Goal: Task Accomplishment & Management: Use online tool/utility

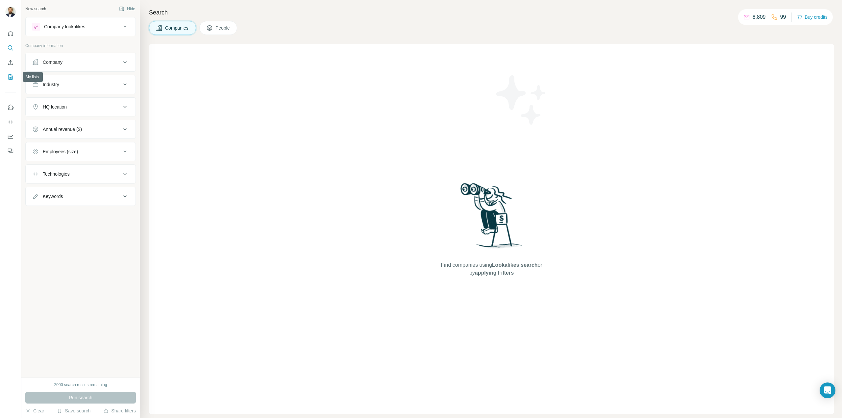
click at [12, 76] on icon "My lists" at bounding box center [11, 76] width 4 height 5
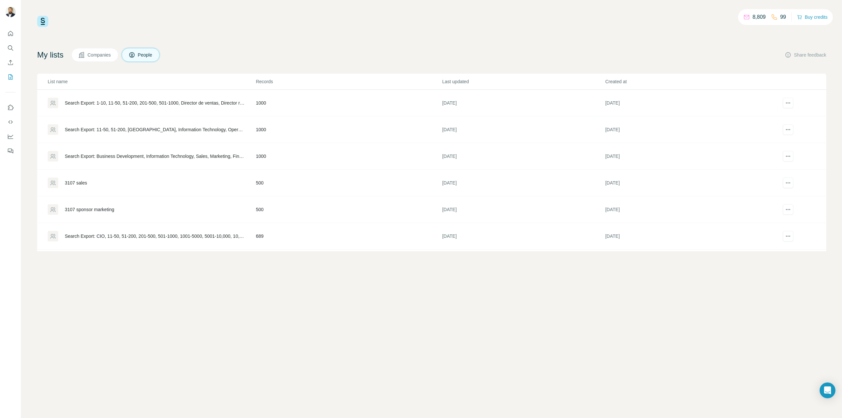
click at [197, 100] on div "Search Export: 1-10, 11-50, 51-200, 201-500, 501-1000, Director de ventas, Dire…" at bounding box center [155, 103] width 180 height 7
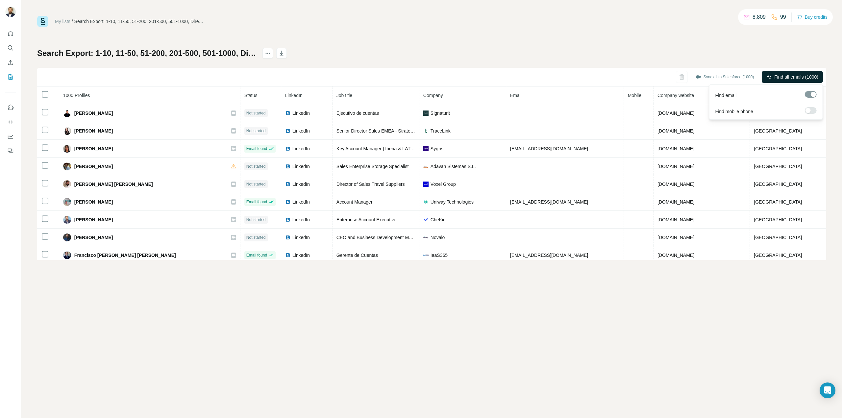
click at [787, 79] on span "Find all emails (1000)" at bounding box center [796, 77] width 44 height 7
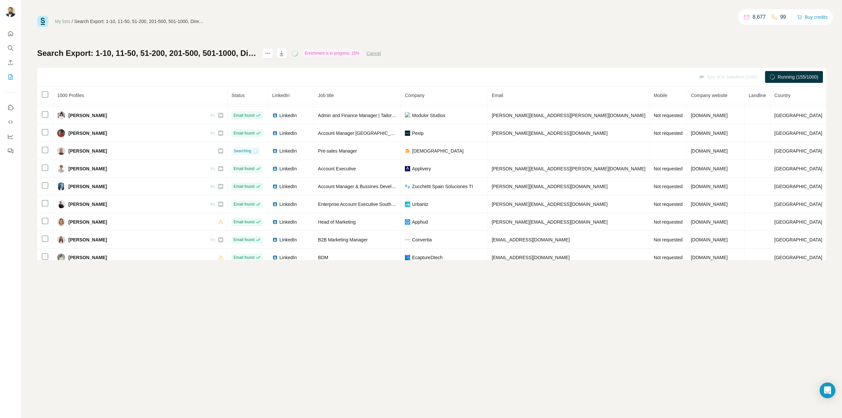
scroll to position [2430, 0]
